Goal: Transaction & Acquisition: Download file/media

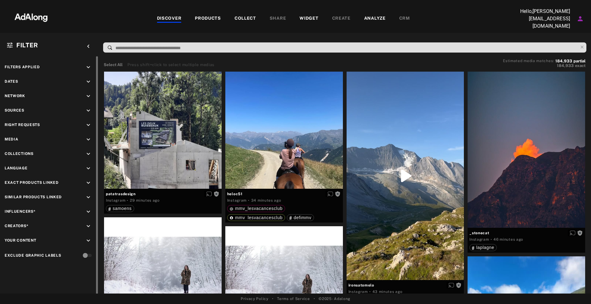
click at [89, 133] on div "Filters applied keyboard_arrow_down Dates keyboard_arrow_down Network keyboard_…" at bounding box center [49, 162] width 98 height 212
click at [88, 135] on div "Filters applied keyboard_arrow_down Dates keyboard_arrow_down Network keyboard_…" at bounding box center [49, 162] width 98 height 212
click at [92, 138] on div "keyboard_arrow_down" at bounding box center [89, 140] width 9 height 8
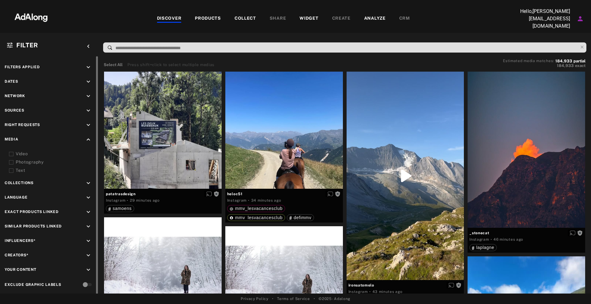
click at [37, 108] on div "Sources keyboard_arrow_down" at bounding box center [49, 111] width 89 height 8
click at [89, 107] on icon "keyboard_arrow_down" at bounding box center [88, 110] width 7 height 7
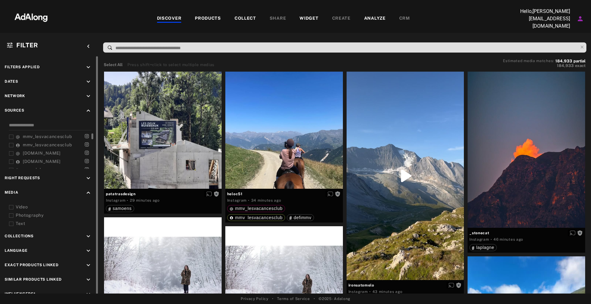
click at [47, 136] on span "mmv_lesvacancesclub" at bounding box center [47, 136] width 49 height 5
click at [46, 143] on span "mmv_lesvacancesclub" at bounding box center [47, 144] width 49 height 5
click at [35, 177] on span "Right Requests" at bounding box center [22, 178] width 35 height 4
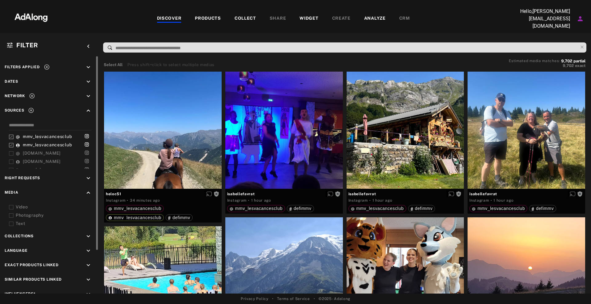
click at [88, 177] on icon "keyboard_arrow_down" at bounding box center [88, 178] width 7 height 7
click at [28, 192] on div "Agreed" at bounding box center [55, 192] width 78 height 6
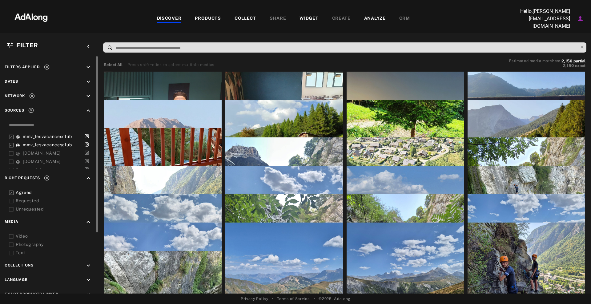
click at [233, 54] on div at bounding box center [344, 49] width 492 height 16
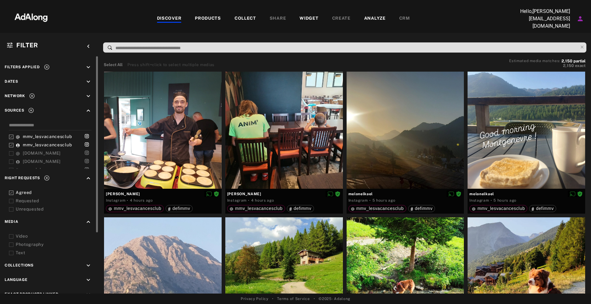
click at [233, 47] on input at bounding box center [346, 48] width 463 height 8
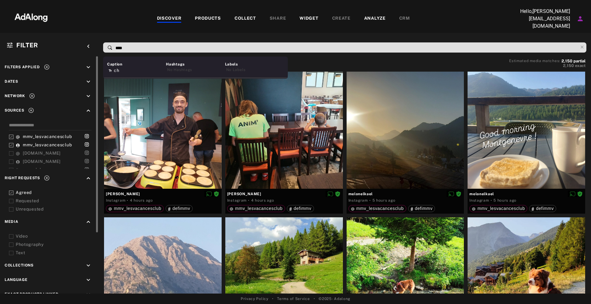
type input "*****"
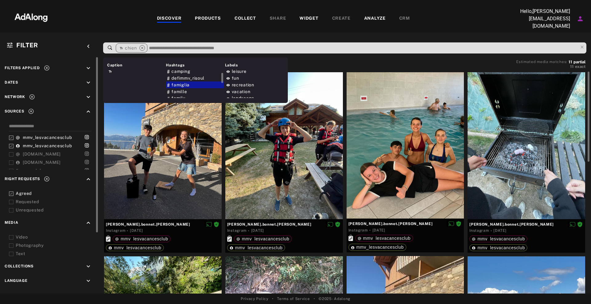
scroll to position [4, 0]
click at [208, 44] on input at bounding box center [362, 48] width 429 height 8
click at [141, 45] on icon "close" at bounding box center [142, 48] width 6 height 6
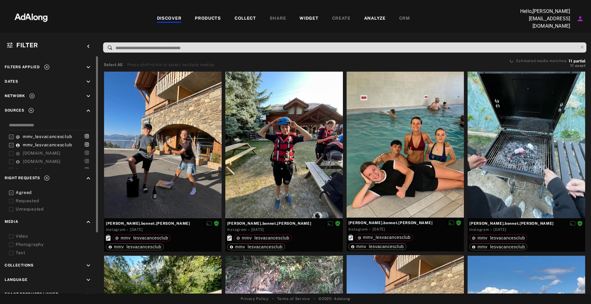
click at [146, 45] on input at bounding box center [346, 48] width 463 height 8
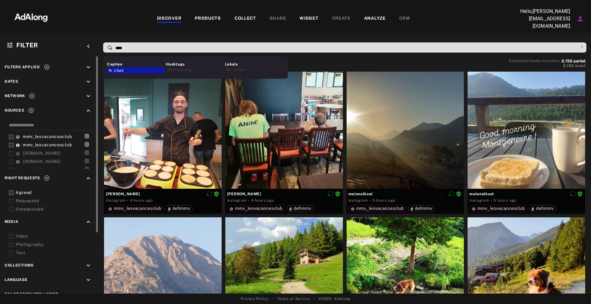
type input "****"
drag, startPoint x: 116, startPoint y: 73, endPoint x: 146, endPoint y: 65, distance: 30.9
click at [146, 65] on div "Caption chat Hashtags No Hashtags Labels No Labels" at bounding box center [195, 68] width 185 height 22
click at [143, 68] on div "chat" at bounding box center [136, 70] width 58 height 7
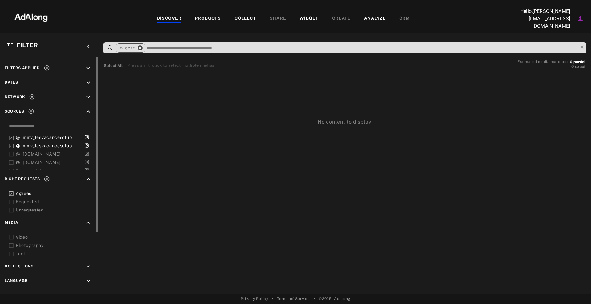
click at [138, 45] on icon "close" at bounding box center [140, 48] width 6 height 6
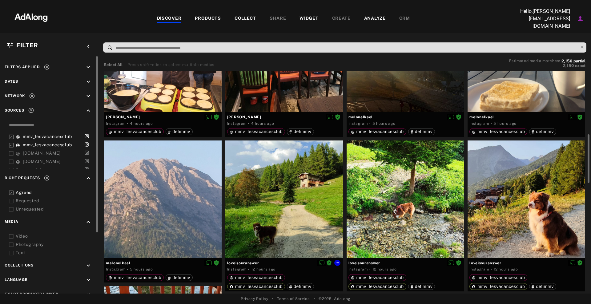
scroll to position [115, 0]
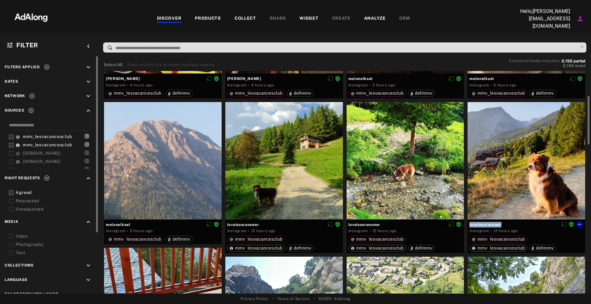
drag, startPoint x: 489, startPoint y: 224, endPoint x: 466, endPoint y: 223, distance: 22.8
click at [466, 223] on div "loveisouranswer Instagram · 12 hours ago mmv_lesvacancesclub mmv_lesvacancesclu…" at bounding box center [525, 179] width 121 height 155
copy div "loveisouranswer"
click at [580, 222] on icon at bounding box center [579, 224] width 5 height 5
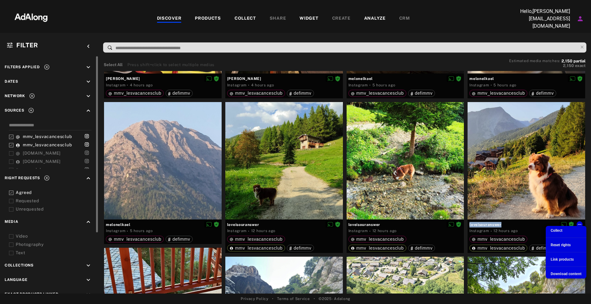
click at [559, 273] on span "Download content" at bounding box center [565, 274] width 31 height 4
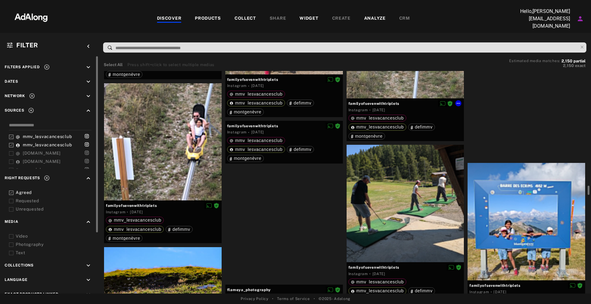
scroll to position [5768, 0]
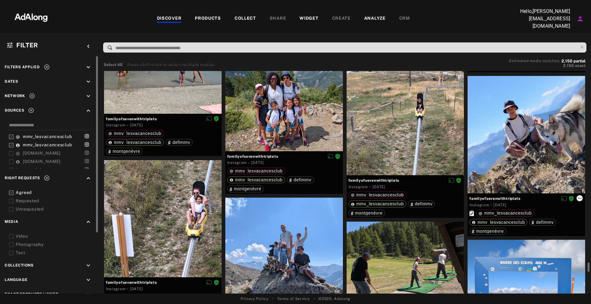
click at [579, 196] on icon at bounding box center [579, 198] width 5 height 5
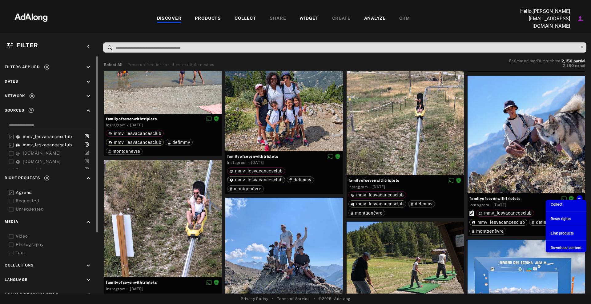
drag, startPoint x: 560, startPoint y: 234, endPoint x: 559, endPoint y: 249, distance: 14.8
click at [559, 249] on ul "Collect Reset rights Link products Download content" at bounding box center [565, 226] width 41 height 53
click at [559, 249] on span "Download content" at bounding box center [565, 248] width 31 height 4
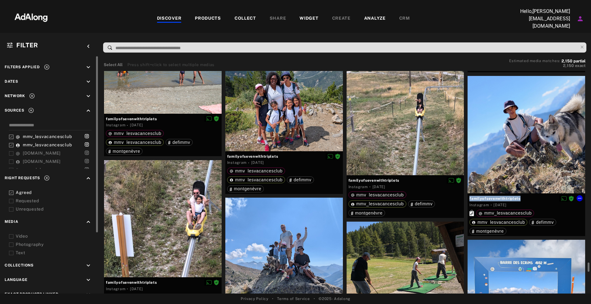
drag, startPoint x: 531, startPoint y: 195, endPoint x: 469, endPoint y: 197, distance: 61.9
click at [469, 197] on div "familyofsevenwithtriplets Instagram · [DATE] mmv_lesvacancesclub mmv_lesvacance…" at bounding box center [526, 214] width 118 height 43
copy div "familyofsevenwithtriplets"
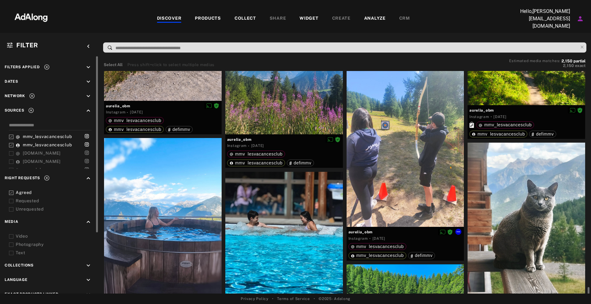
scroll to position [9998, 0]
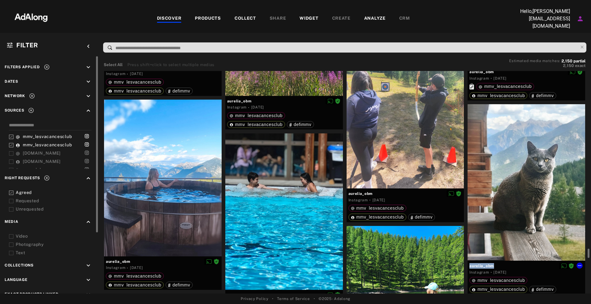
drag, startPoint x: 501, startPoint y: 263, endPoint x: 467, endPoint y: 267, distance: 33.4
click at [468, 266] on div "aurelia_obm Instagram · [DATE] mmv_lesvacancesclub mmv_lesvacancesclub defimmv" at bounding box center [526, 278] width 118 height 34
copy div "aurelia_obm"
click at [581, 266] on icon at bounding box center [579, 265] width 5 height 5
drag, startPoint x: 580, startPoint y: 268, endPoint x: 579, endPoint y: 264, distance: 3.4
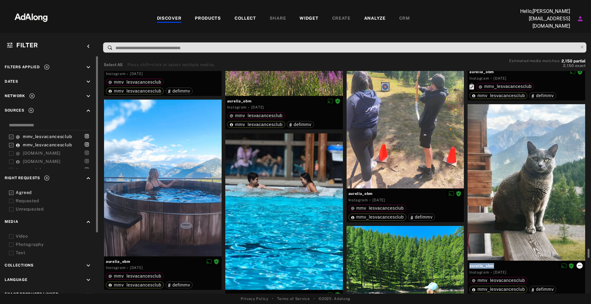
click at [580, 267] on div "aurelia_obm" at bounding box center [526, 265] width 114 height 8
click at [579, 263] on icon at bounding box center [579, 265] width 5 height 5
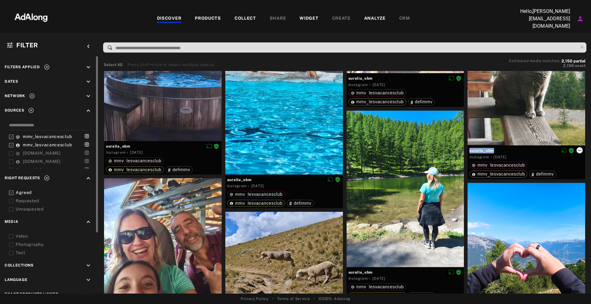
click at [577, 148] on icon at bounding box center [579, 150] width 5 height 5
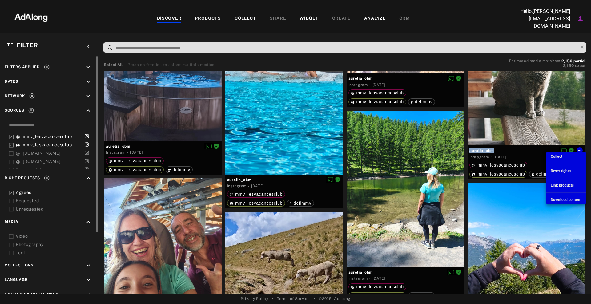
click at [564, 202] on span "Download content" at bounding box center [565, 200] width 31 height 4
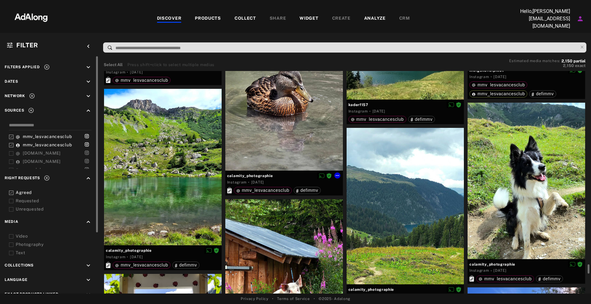
scroll to position [10921, 0]
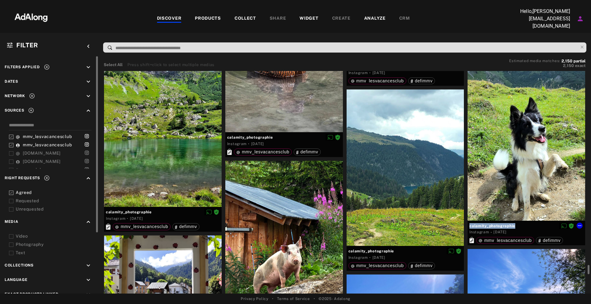
drag, startPoint x: 527, startPoint y: 226, endPoint x: 469, endPoint y: 225, distance: 57.8
click at [469, 225] on div "calamity_photographie Instagram · [DATE] mmv_lesvacancesclub defimmv" at bounding box center [526, 233] width 118 height 25
copy div "calamity_photographie"
click at [580, 223] on button at bounding box center [579, 226] width 6 height 6
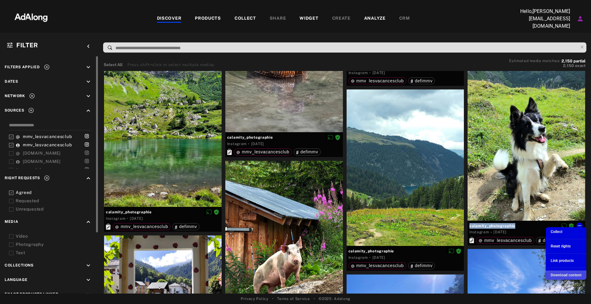
click at [553, 276] on span "Download content" at bounding box center [565, 275] width 31 height 4
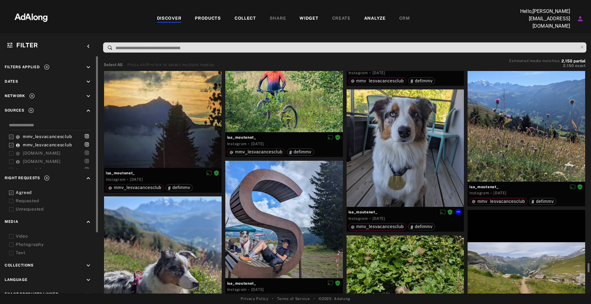
scroll to position [11805, 0]
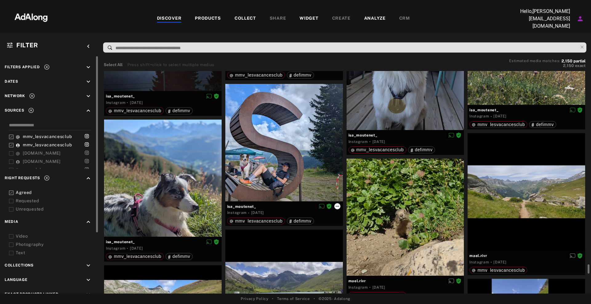
click at [337, 204] on icon at bounding box center [337, 206] width 5 height 5
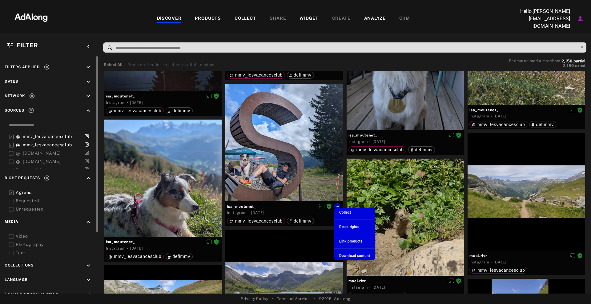
drag, startPoint x: 273, startPoint y: 205, endPoint x: 225, endPoint y: 208, distance: 48.0
click at [225, 208] on div at bounding box center [295, 152] width 591 height 304
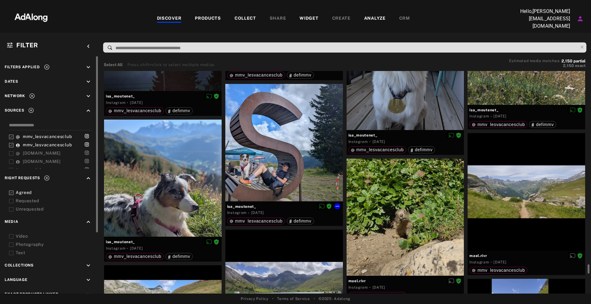
click at [232, 206] on span "isa_moutenet_" at bounding box center [284, 207] width 114 height 6
copy div "isa_moutenet_"
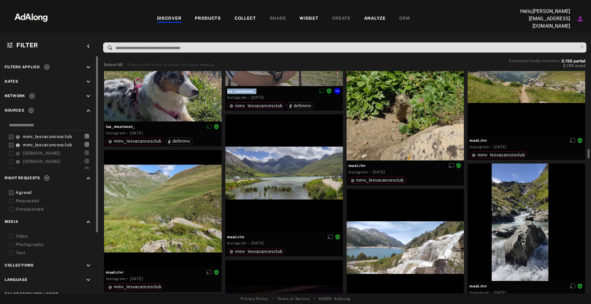
scroll to position [11767, 0]
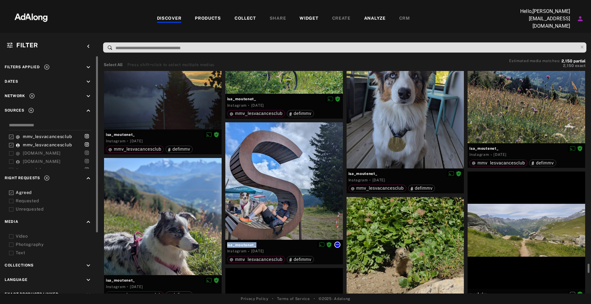
click at [339, 242] on icon at bounding box center [337, 244] width 5 height 5
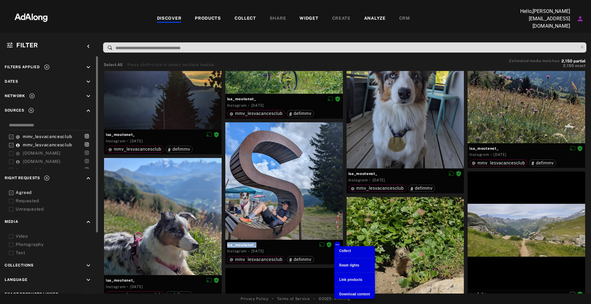
click at [356, 293] on span "Download content" at bounding box center [354, 294] width 31 height 4
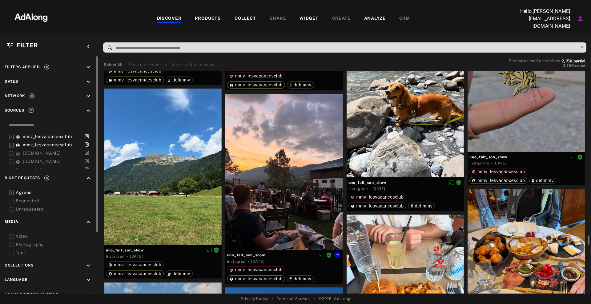
scroll to position [19541, 0]
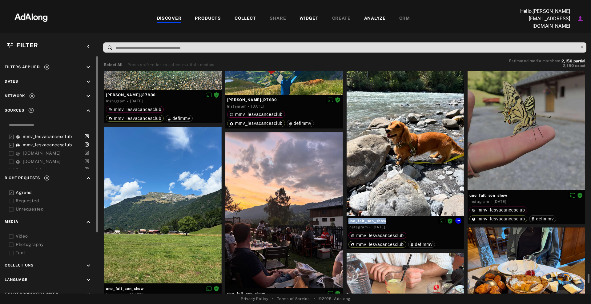
drag, startPoint x: 391, startPoint y: 217, endPoint x: 347, endPoint y: 220, distance: 44.4
click at [347, 220] on div "uno_fait_son_show Instagram · [DATE] mmv_lesvacancesclub mmv_lesvacancesclub de…" at bounding box center [405, 233] width 118 height 34
copy div "uno_fait_son_show"
click at [461, 219] on button at bounding box center [458, 221] width 6 height 6
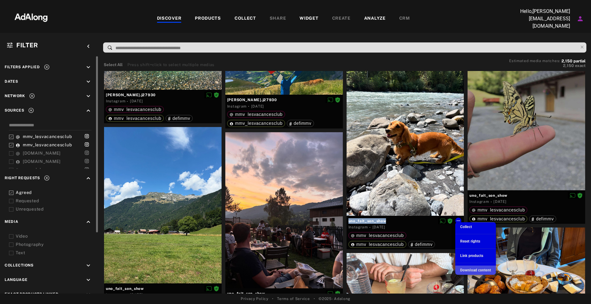
click at [478, 270] on span "Download content" at bounding box center [475, 270] width 31 height 4
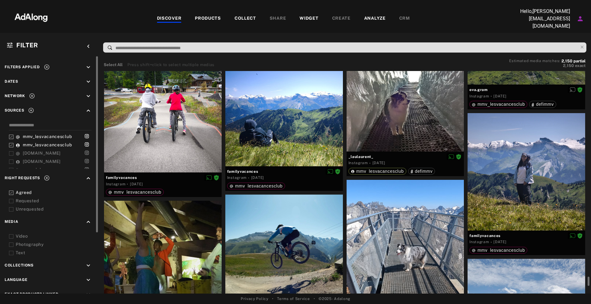
scroll to position [25924, 0]
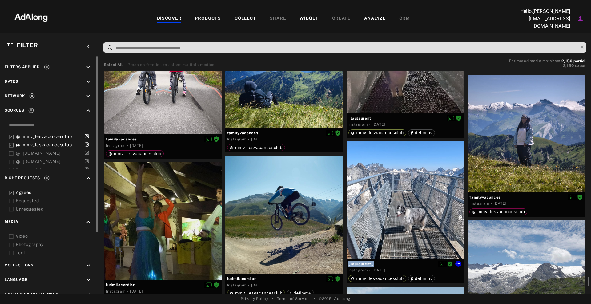
drag, startPoint x: 377, startPoint y: 265, endPoint x: 345, endPoint y: 262, distance: 31.8
click at [345, 262] on div "_laulaurent_ Instagram · [DATE] mmv_lesvacancesclub defimmv" at bounding box center [405, 215] width 121 height 146
copy div "_laulaurent_"
click at [461, 261] on button at bounding box center [458, 264] width 6 height 6
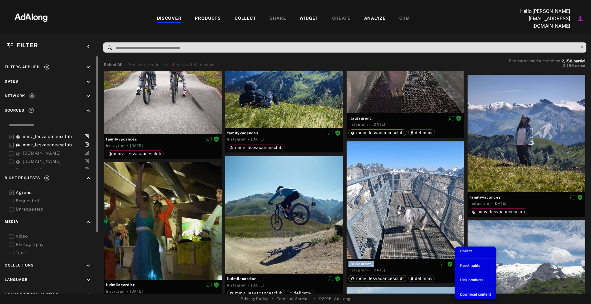
click at [467, 294] on span "Download content" at bounding box center [475, 295] width 31 height 4
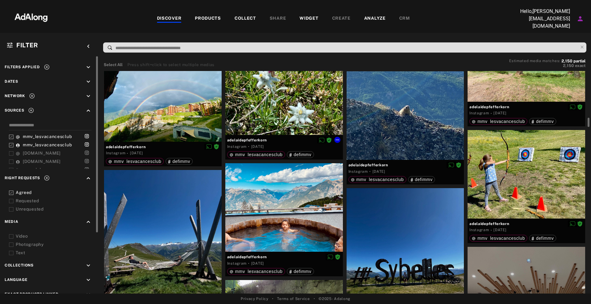
scroll to position [28127, 0]
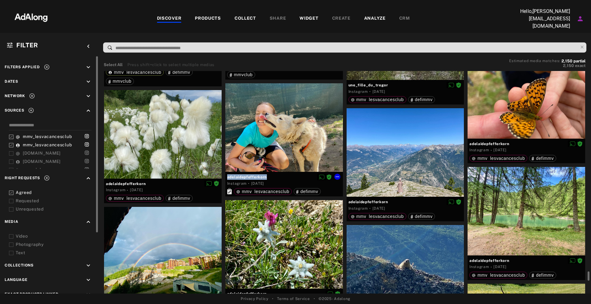
drag, startPoint x: 270, startPoint y: 173, endPoint x: 225, endPoint y: 176, distance: 45.0
click at [225, 176] on div "adelaidepfefferkorn Instagram · [DATE] mmv_lesvacancesclub defimmv" at bounding box center [284, 184] width 118 height 25
copy div "adelaidepfefferkorn"
click at [338, 174] on icon at bounding box center [337, 176] width 5 height 5
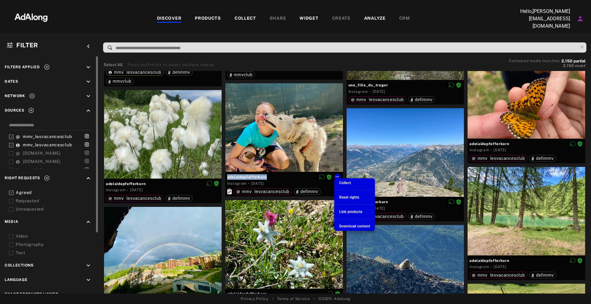
click at [354, 227] on span "Download content" at bounding box center [354, 226] width 31 height 4
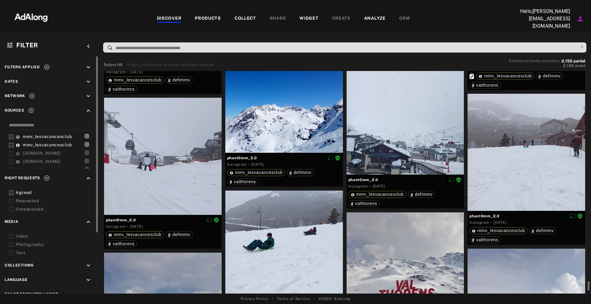
scroll to position [32626, 0]
